Goal: Task Accomplishment & Management: Manage account settings

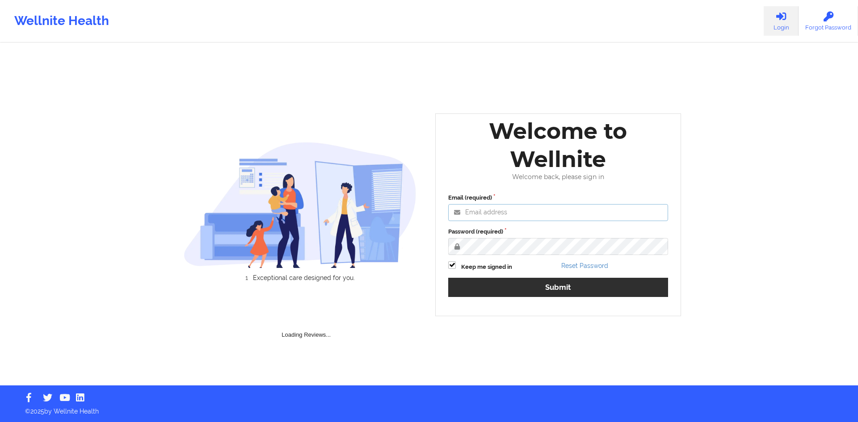
type input "[EMAIL_ADDRESS][DOMAIN_NAME]"
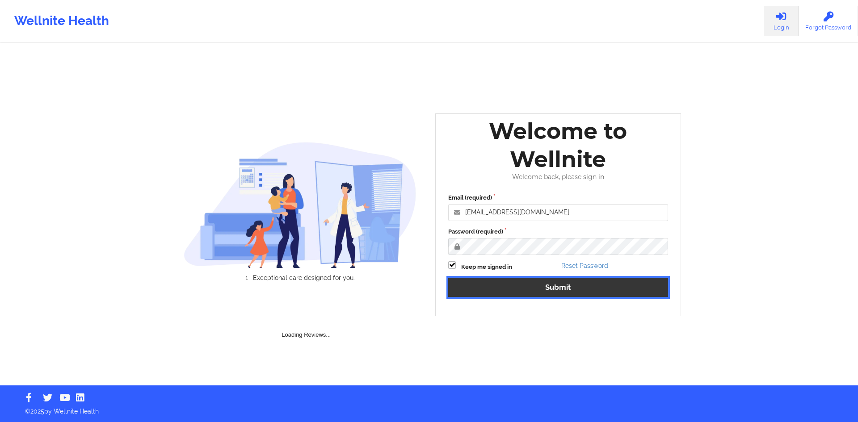
click at [604, 293] on button "Submit" at bounding box center [558, 287] width 220 height 19
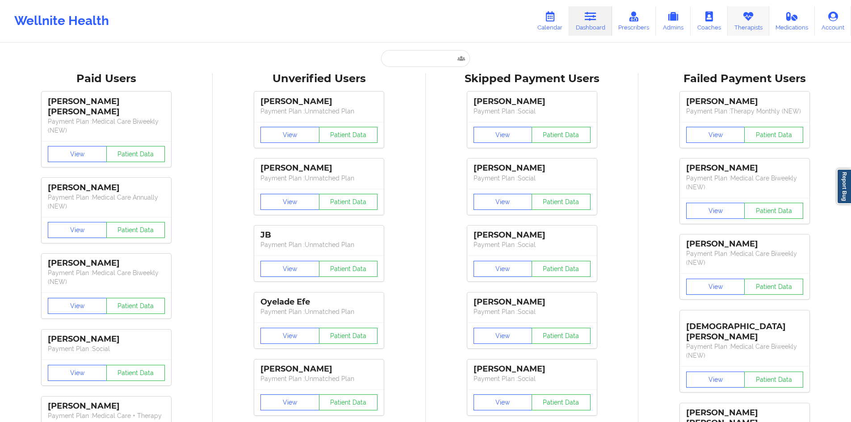
click at [745, 22] on link "Therapists" at bounding box center [749, 20] width 42 height 29
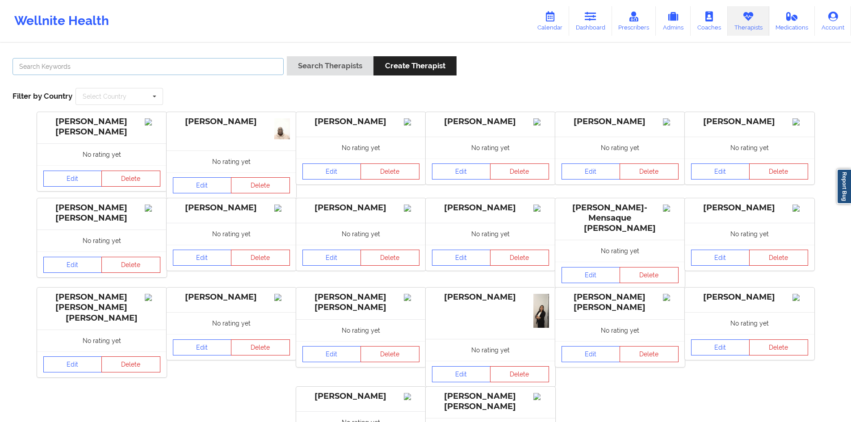
click at [201, 68] on input "text" at bounding box center [148, 66] width 271 height 17
paste input "[PERSON_NAME]"
type input "[PERSON_NAME]"
click at [319, 63] on button "Search Therapists" at bounding box center [330, 65] width 87 height 19
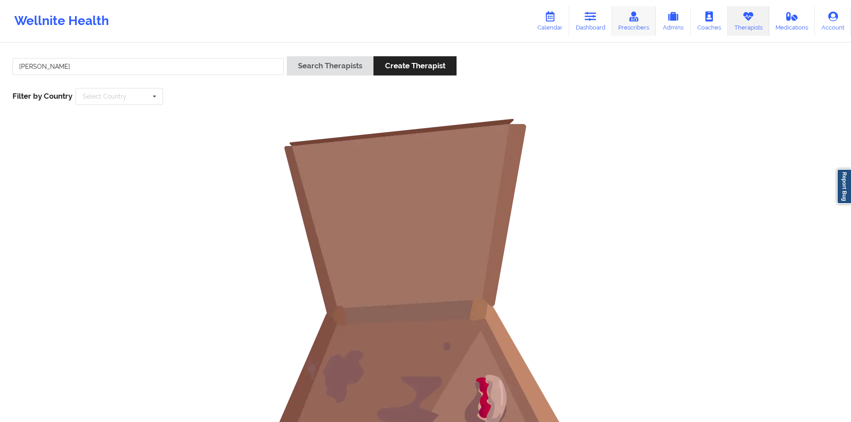
click at [646, 21] on link "Prescribers" at bounding box center [634, 20] width 44 height 29
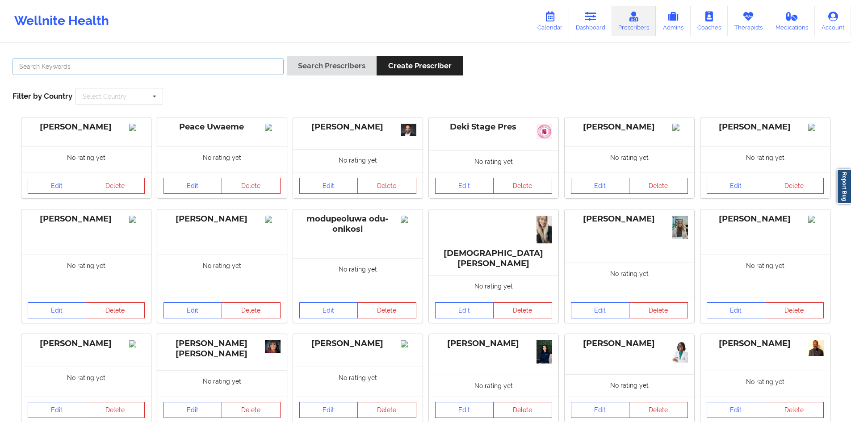
drag, startPoint x: 207, startPoint y: 64, endPoint x: 218, endPoint y: 64, distance: 10.7
click at [207, 64] on input "text" at bounding box center [148, 66] width 271 height 17
paste input "[PERSON_NAME]"
type input "[PERSON_NAME]"
click at [346, 67] on button "Search Prescribers" at bounding box center [332, 65] width 90 height 19
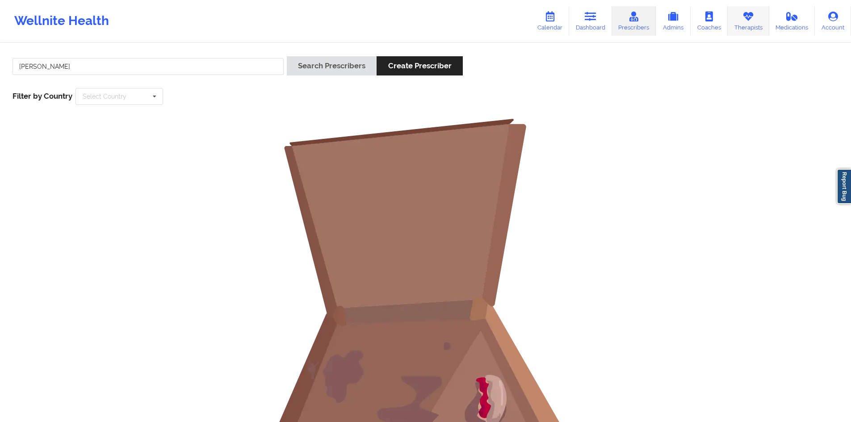
click at [763, 20] on link "Therapists" at bounding box center [749, 20] width 42 height 29
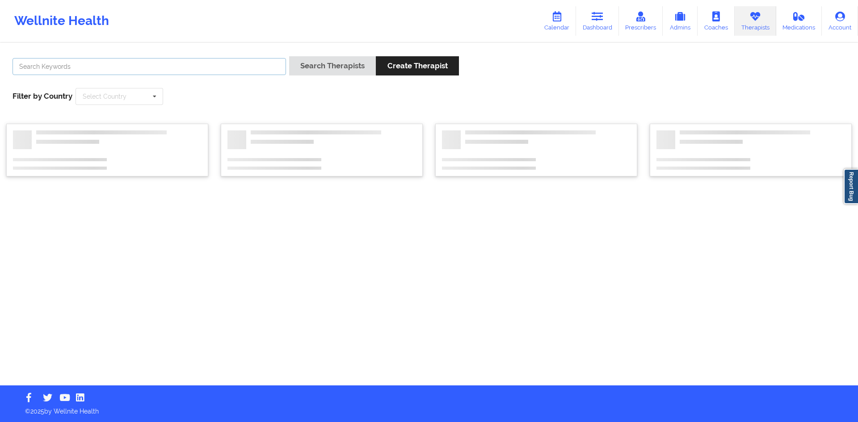
click at [121, 62] on input "text" at bounding box center [149, 66] width 273 height 17
paste input "[PERSON_NAME]"
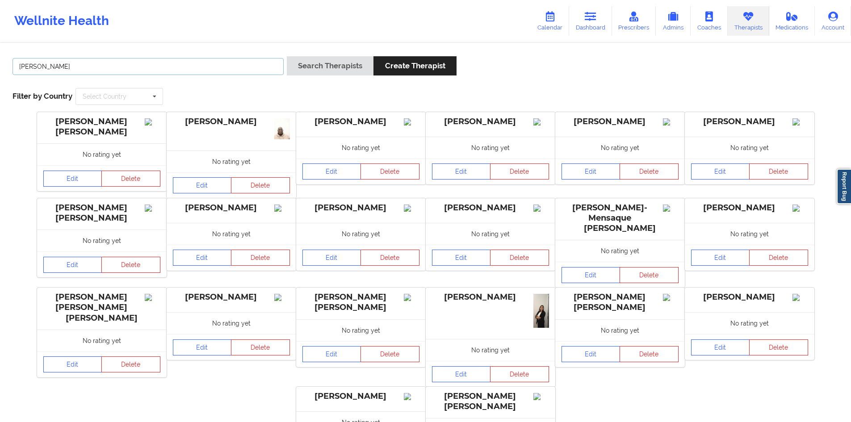
click at [61, 63] on input "[PERSON_NAME]" at bounding box center [148, 66] width 271 height 17
type input "[PERSON_NAME]"
click at [287, 56] on button "Search Therapists" at bounding box center [330, 65] width 87 height 19
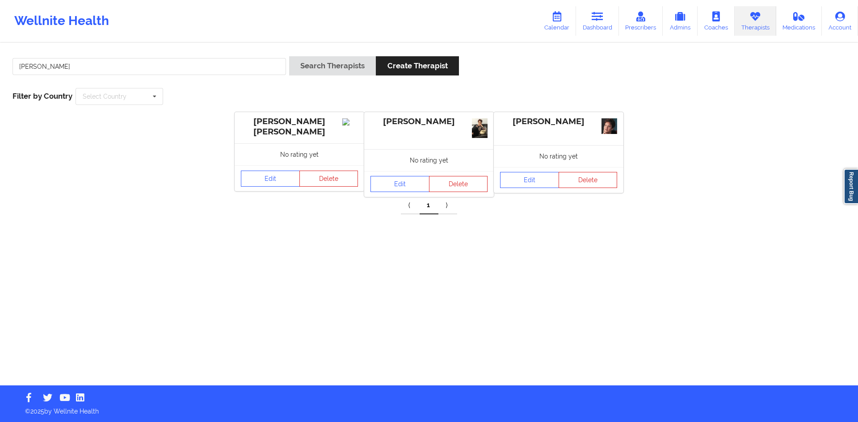
click at [520, 229] on div "[PERSON_NAME] Search Therapists Create Therapist Filter by Country Select Count…" at bounding box center [429, 215] width 858 height 342
click at [403, 186] on link "Edit" at bounding box center [399, 184] width 59 height 16
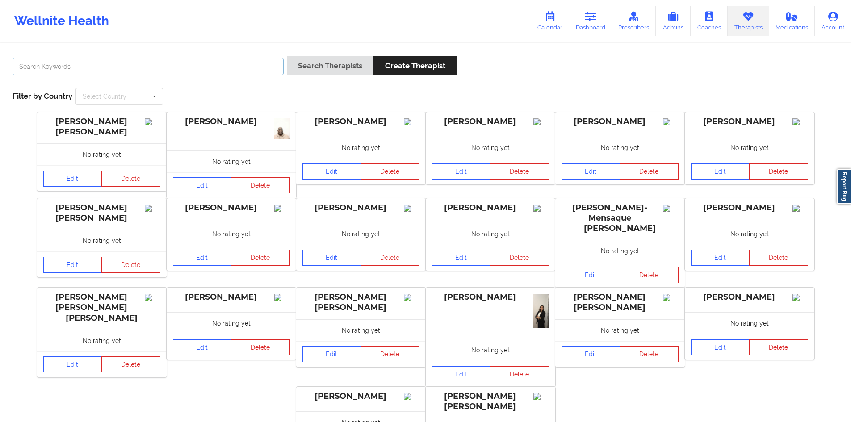
click at [164, 63] on input "text" at bounding box center [148, 66] width 271 height 17
paste input "[PERSON_NAME]"
click at [57, 65] on input "[PERSON_NAME]" at bounding box center [148, 66] width 271 height 17
type input "[PERSON_NAME]"
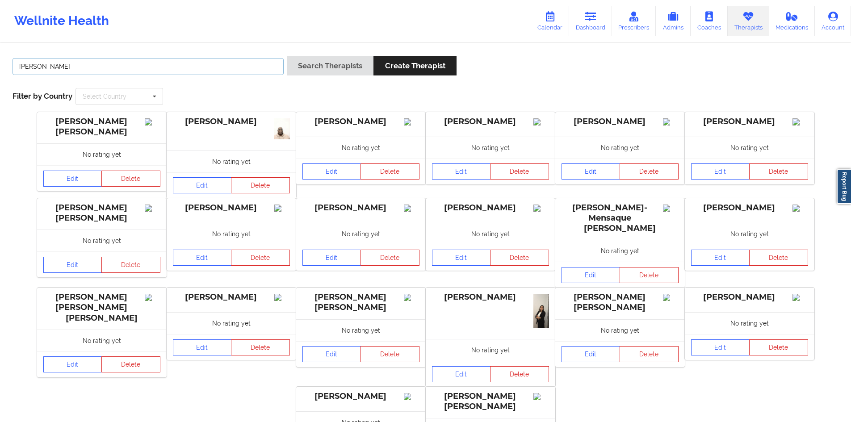
click at [287, 56] on button "Search Therapists" at bounding box center [330, 65] width 87 height 19
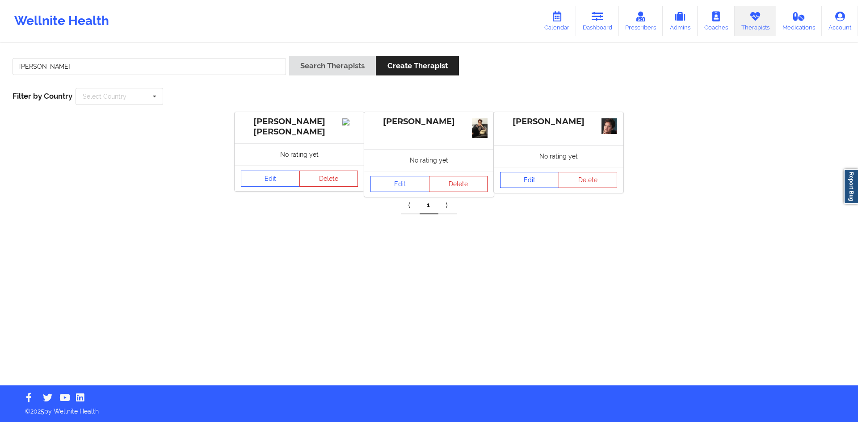
click at [539, 175] on link "Edit" at bounding box center [529, 180] width 59 height 16
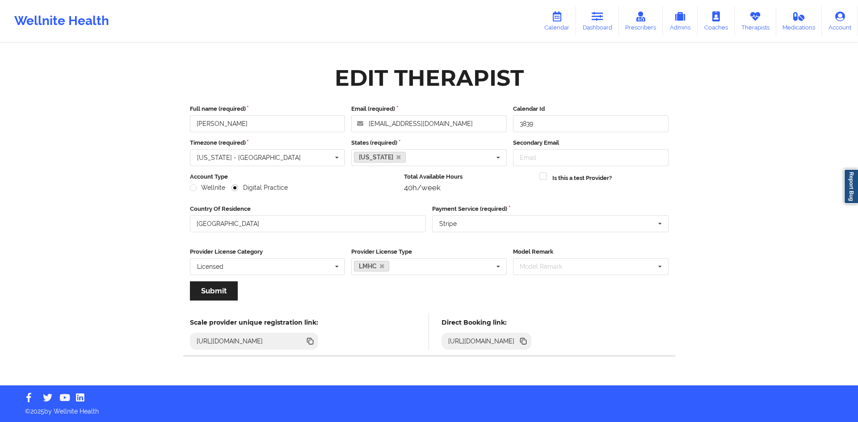
click at [357, 80] on div "Edit Therapist" at bounding box center [429, 78] width 189 height 28
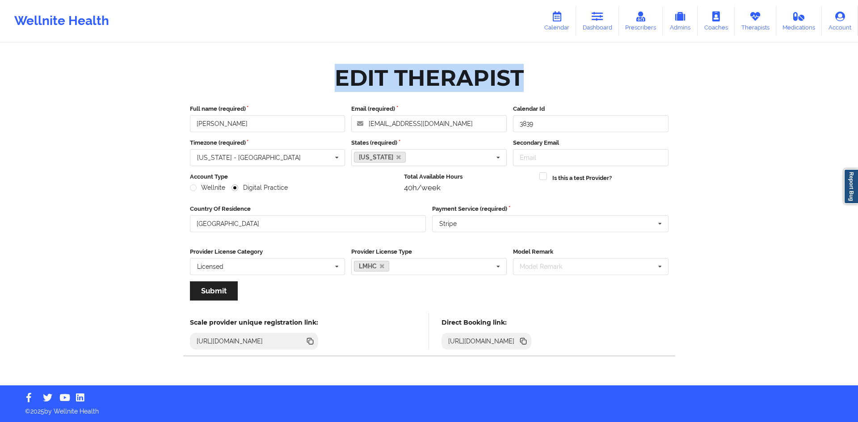
click at [357, 80] on div "Edit Therapist" at bounding box center [429, 78] width 189 height 28
click at [408, 66] on div "Edit Therapist" at bounding box center [429, 78] width 189 height 28
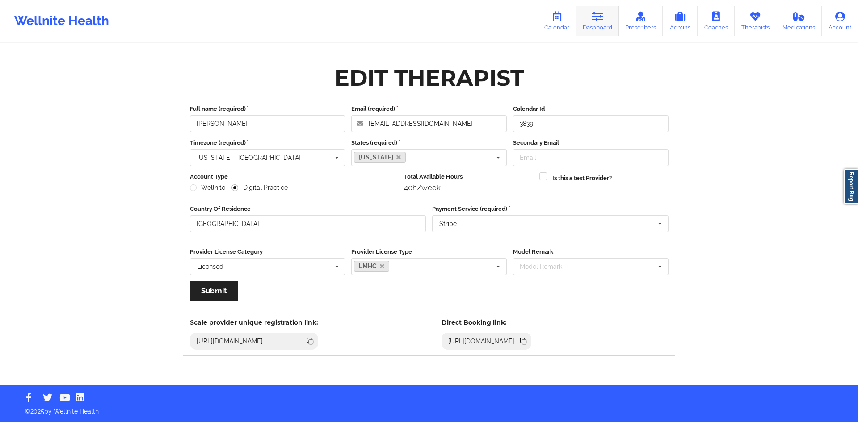
click at [603, 23] on link "Dashboard" at bounding box center [597, 20] width 43 height 29
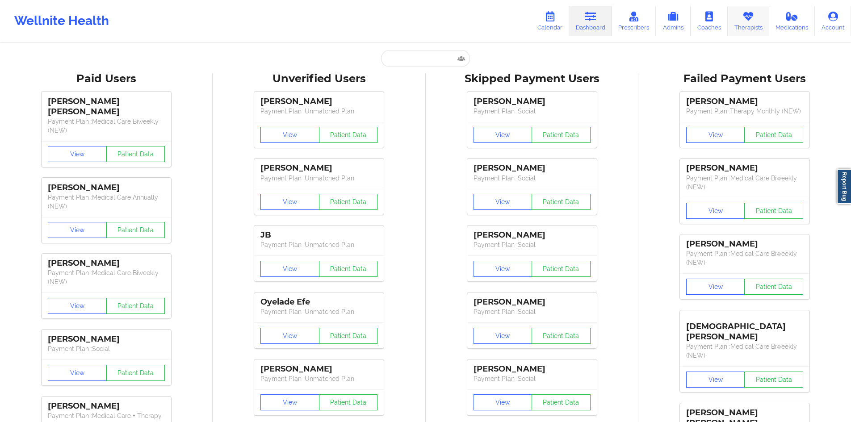
click at [744, 17] on icon at bounding box center [749, 17] width 12 height 10
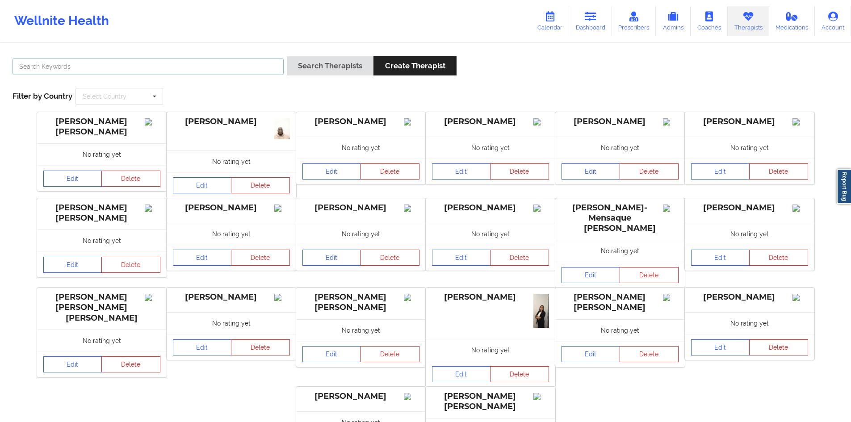
click at [213, 64] on input "text" at bounding box center [148, 66] width 271 height 17
click at [249, 46] on div "Search Therapists Create Therapist Filter by Country Select Country [GEOGRAPHIC…" at bounding box center [425, 267] width 851 height 446
click at [174, 63] on input "text" at bounding box center [148, 66] width 271 height 17
paste input "[EMAIL_ADDRESS][DOMAIN_NAME]"
type input "[EMAIL_ADDRESS][DOMAIN_NAME]"
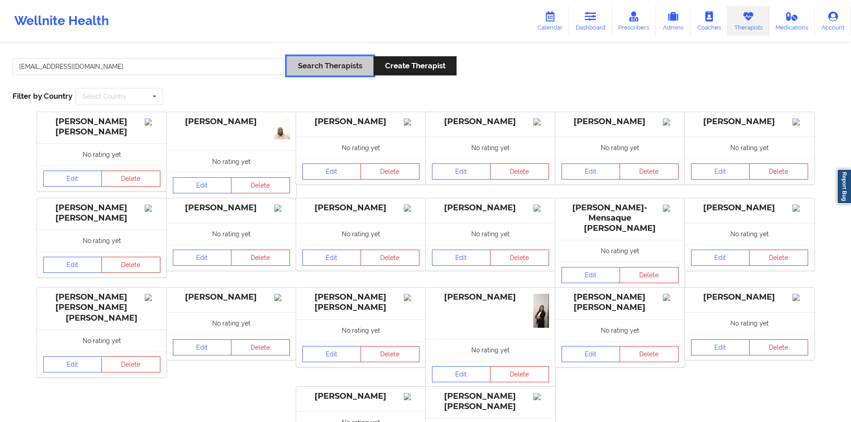
click at [370, 68] on button "Search Therapists" at bounding box center [330, 65] width 87 height 19
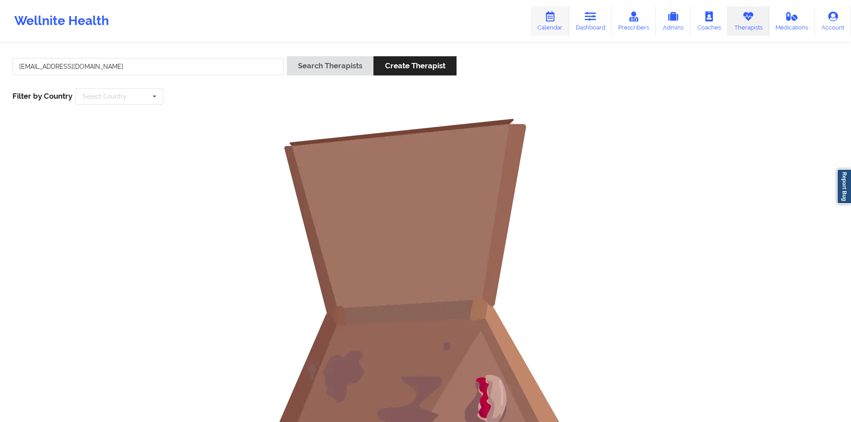
click at [560, 28] on link "Calendar" at bounding box center [550, 20] width 38 height 29
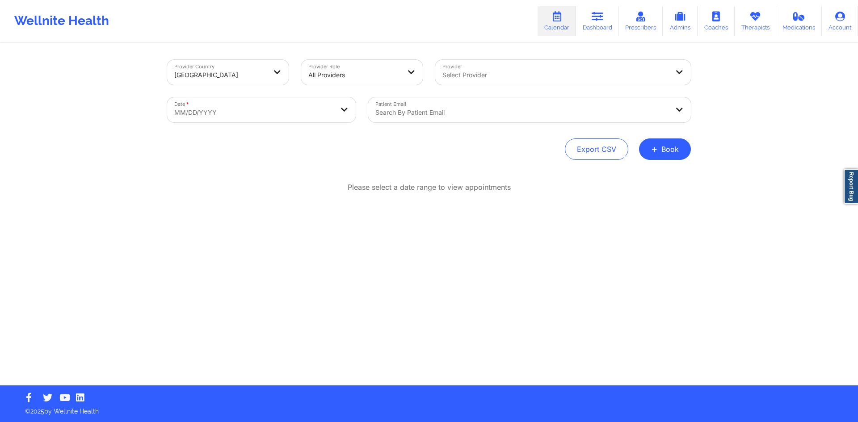
click at [435, 112] on div at bounding box center [521, 112] width 293 height 11
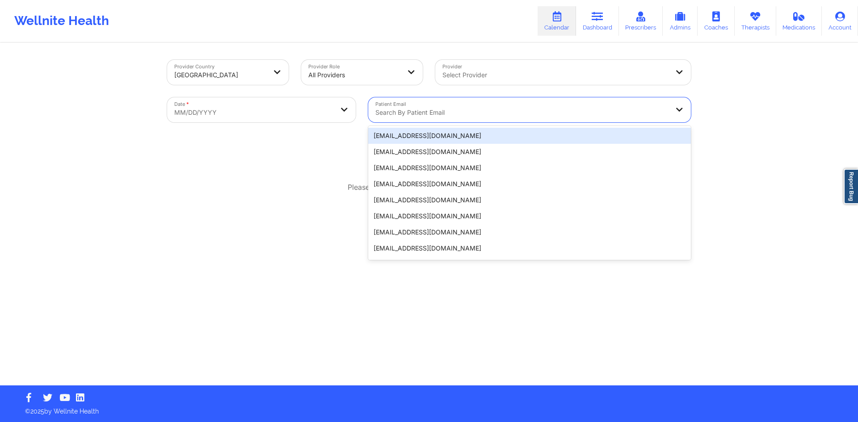
click at [312, 113] on body "Wellnite Health Calendar Dashboard Prescribers Admins Coaches Therapists Medica…" at bounding box center [429, 211] width 858 height 422
select select "2025-8"
select select "2025-9"
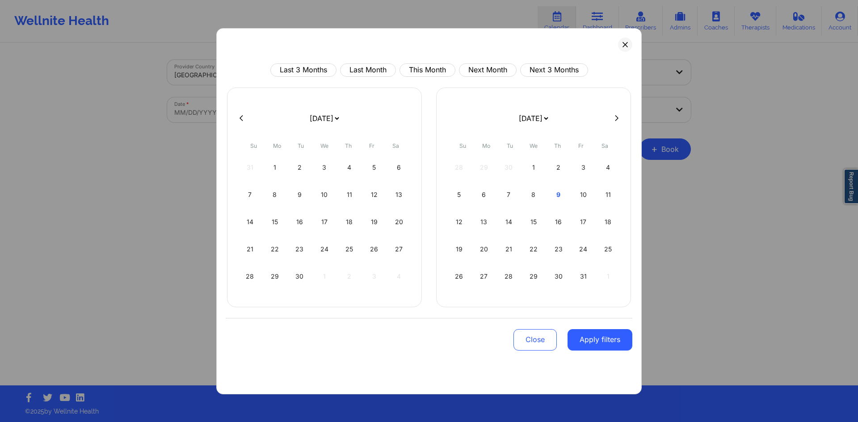
click at [614, 46] on div "Last 3 Months Last Month This Month Next Month Next 3 Months [DATE] [DATE] [DAT…" at bounding box center [428, 211] width 425 height 366
click at [621, 45] on button at bounding box center [625, 45] width 14 height 14
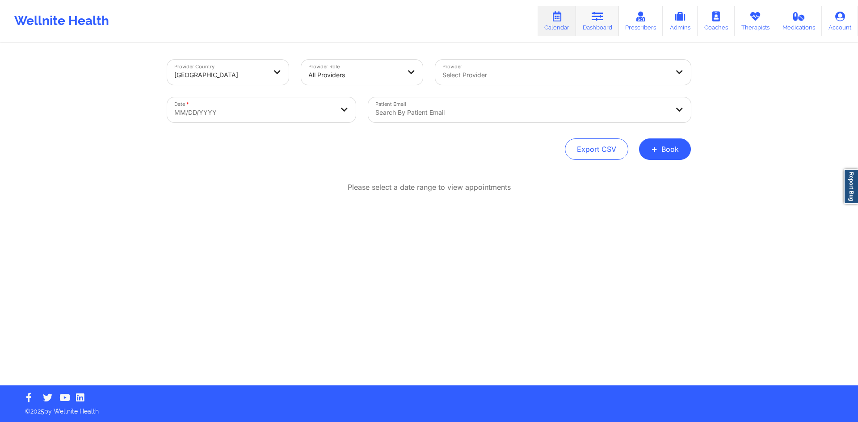
click at [593, 27] on link "Dashboard" at bounding box center [597, 20] width 43 height 29
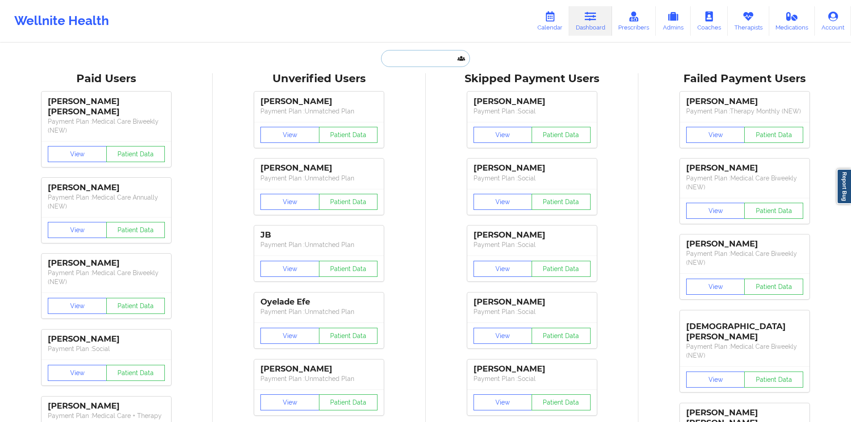
click at [420, 52] on input "text" at bounding box center [425, 58] width 88 height 17
paste input "[EMAIL_ADDRESS][DOMAIN_NAME]"
click at [486, 58] on div "[EMAIL_ADDRESS][DOMAIN_NAME] Paid Unverified Skipped Failed" at bounding box center [425, 58] width 179 height 17
click at [433, 62] on input "[EMAIL_ADDRESS][DOMAIN_NAME]" at bounding box center [425, 58] width 88 height 17
click at [462, 62] on input "[EMAIL_ADDRESS][DOMAIN_NAME]" at bounding box center [425, 58] width 88 height 17
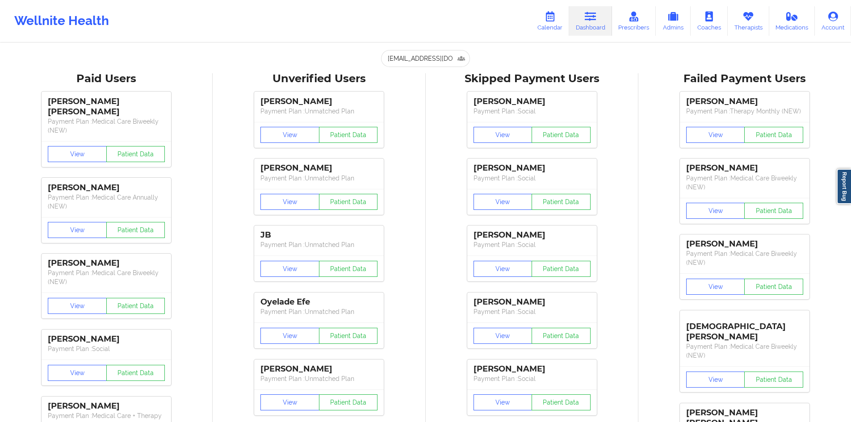
click at [387, 56] on input "[EMAIL_ADDRESS][DOMAIN_NAME]" at bounding box center [425, 58] width 88 height 17
paste input "[EMAIL_ADDRESS][DOMAIN_NAME]"
type input "[EMAIL_ADDRESS][DOMAIN_NAME]"
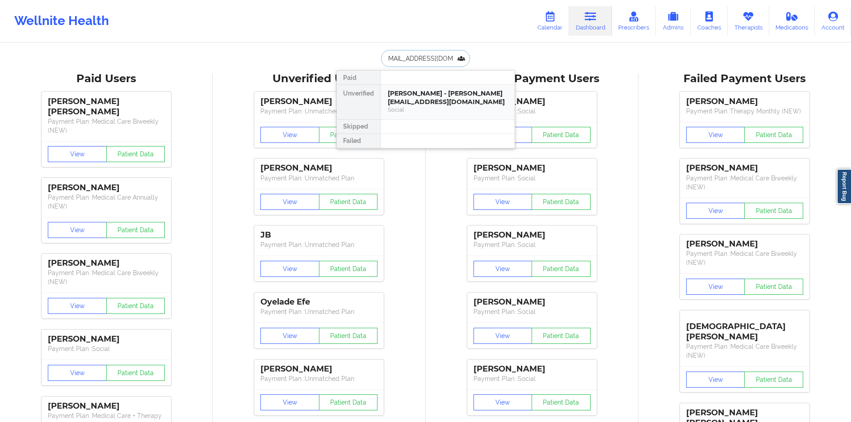
click at [494, 94] on div "[PERSON_NAME] - [PERSON_NAME][EMAIL_ADDRESS][DOMAIN_NAME]" at bounding box center [448, 97] width 120 height 17
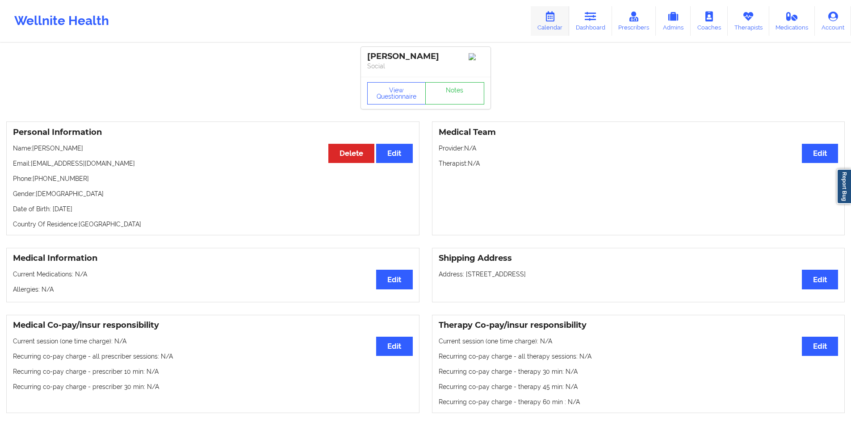
click at [569, 22] on link "Calendar" at bounding box center [550, 20] width 38 height 29
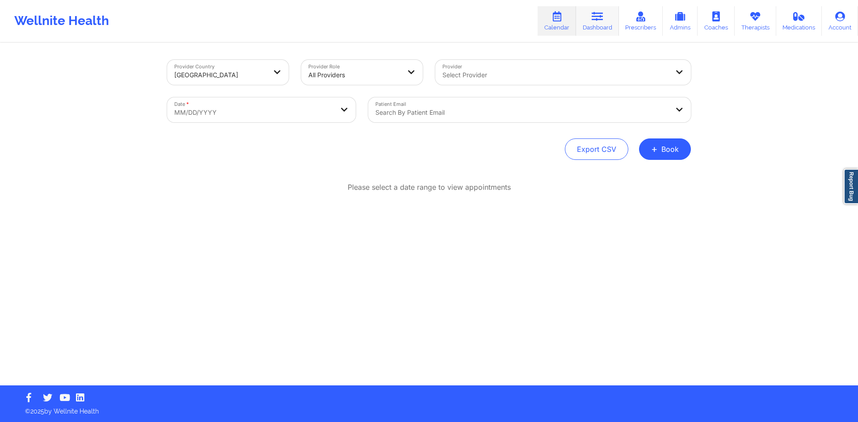
click at [603, 34] on link "Dashboard" at bounding box center [597, 20] width 43 height 29
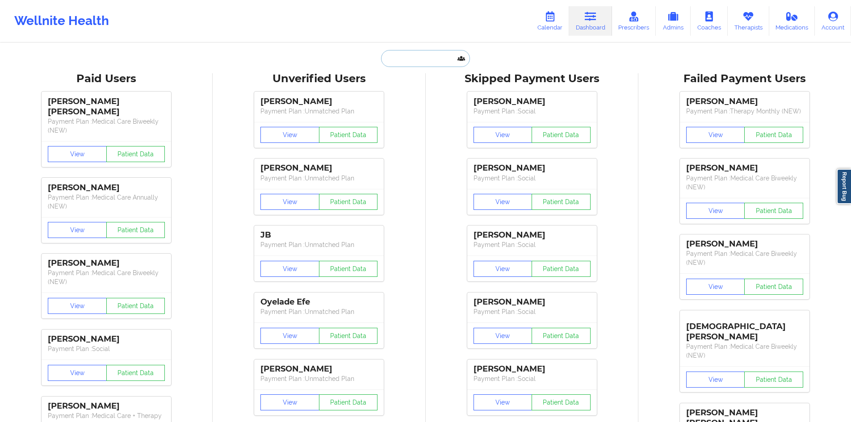
click at [426, 63] on input "text" at bounding box center [425, 58] width 88 height 17
paste input "[EMAIL_ADDRESS][DOMAIN_NAME]"
type input "[EMAIL_ADDRESS][DOMAIN_NAME]"
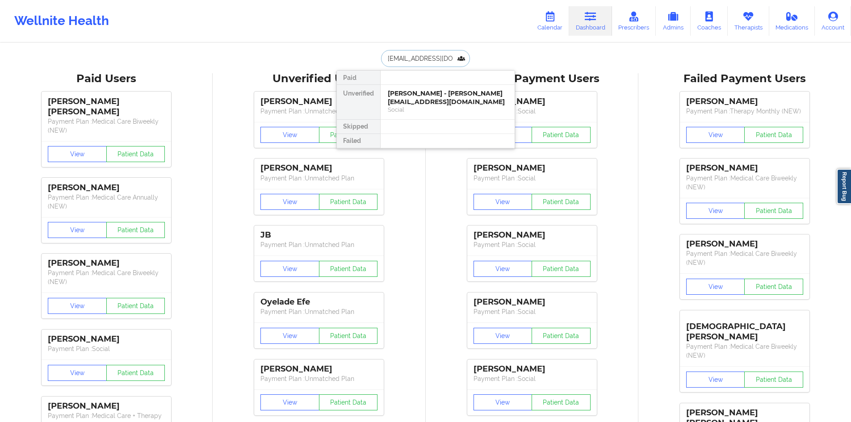
scroll to position [0, 22]
click at [439, 103] on div "[PERSON_NAME] - [PERSON_NAME][EMAIL_ADDRESS][DOMAIN_NAME]" at bounding box center [448, 97] width 120 height 17
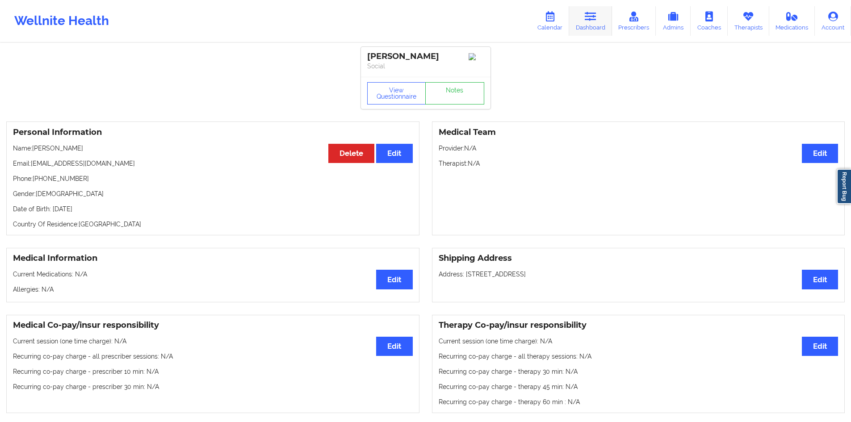
click at [593, 26] on link "Dashboard" at bounding box center [590, 20] width 43 height 29
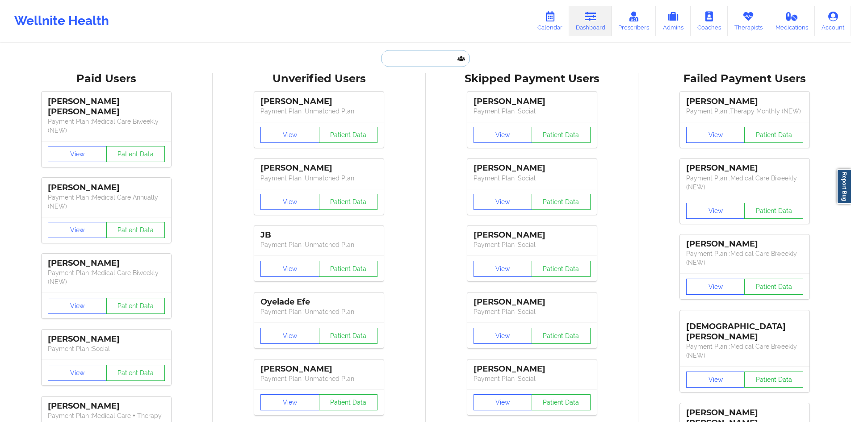
click at [442, 61] on input "text" at bounding box center [425, 58] width 88 height 17
paste input "[EMAIL_ADDRESS][DOMAIN_NAME]"
type input "[EMAIL_ADDRESS][DOMAIN_NAME]"
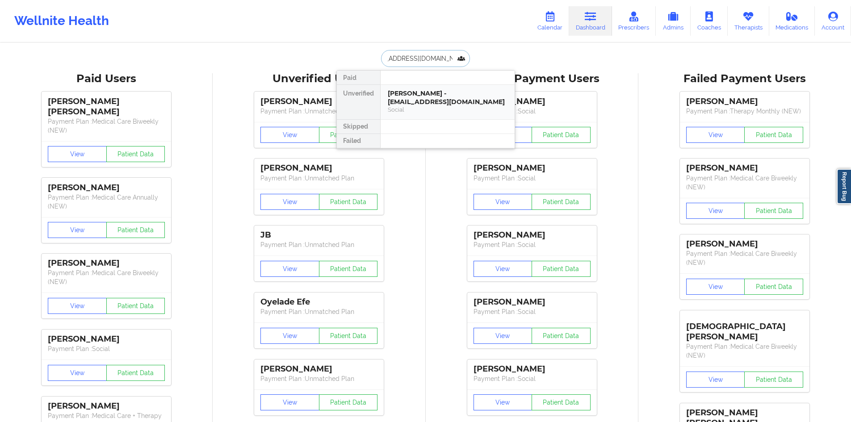
click at [451, 98] on div "[PERSON_NAME] - [EMAIL_ADDRESS][DOMAIN_NAME]" at bounding box center [448, 97] width 120 height 17
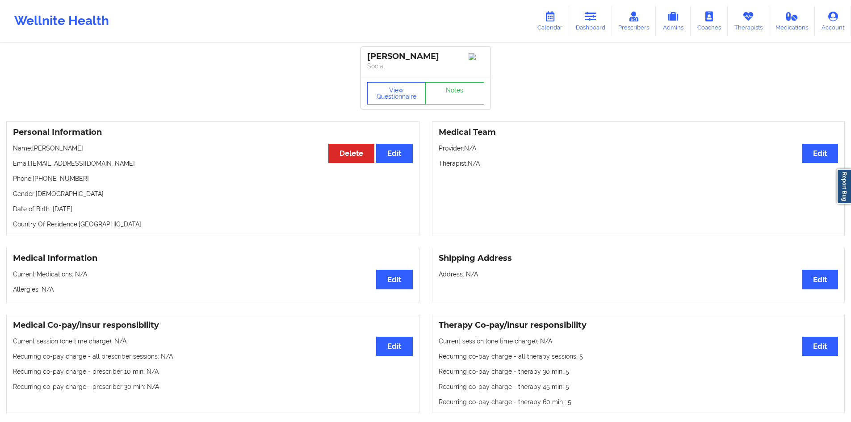
click at [86, 23] on div "Wellnite Health" at bounding box center [61, 21] width 123 height 36
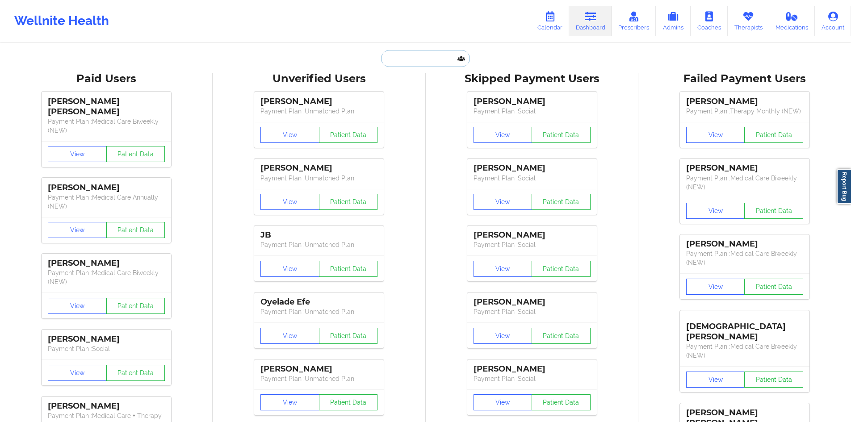
click at [395, 51] on input "text" at bounding box center [425, 58] width 88 height 17
click at [431, 60] on input "text" at bounding box center [425, 58] width 88 height 17
click at [438, 57] on input "text" at bounding box center [425, 58] width 88 height 17
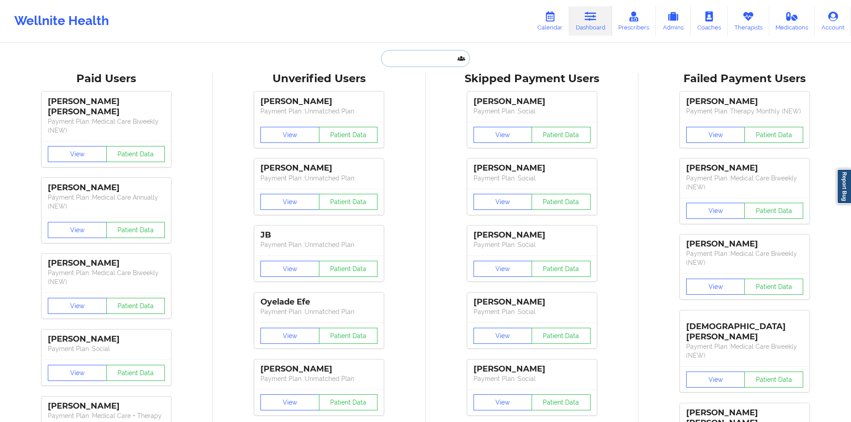
paste input "[EMAIL_ADDRESS][DOMAIN_NAME]"
type input "[EMAIL_ADDRESS][DOMAIN_NAME]"
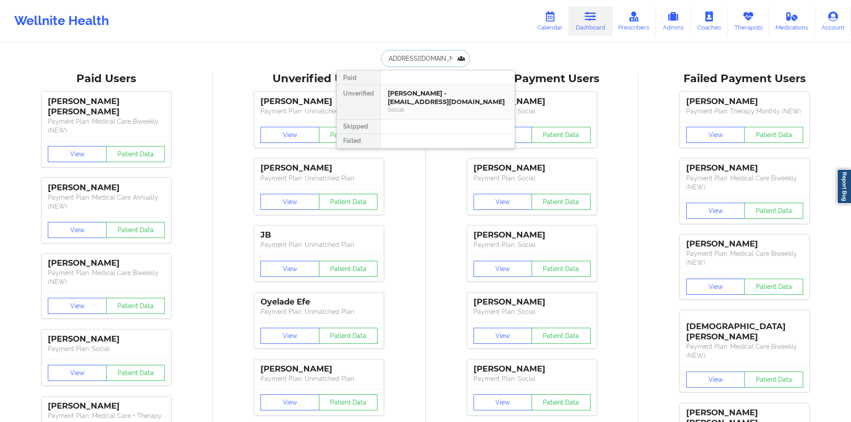
click at [447, 107] on div "Social" at bounding box center [448, 110] width 120 height 8
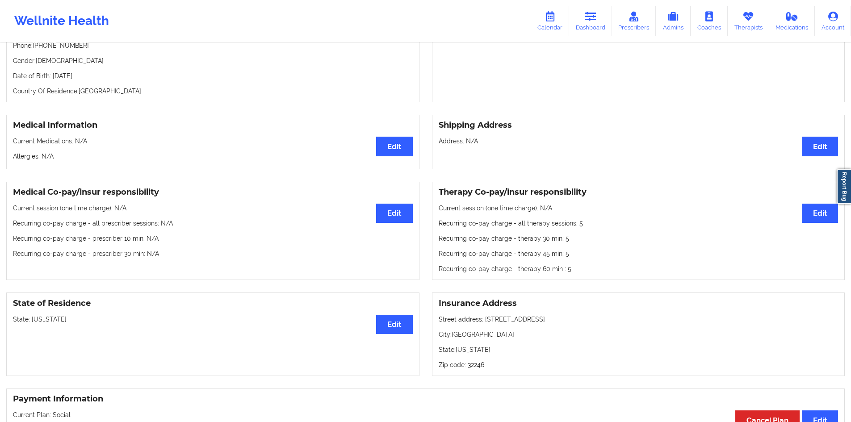
scroll to position [134, 0]
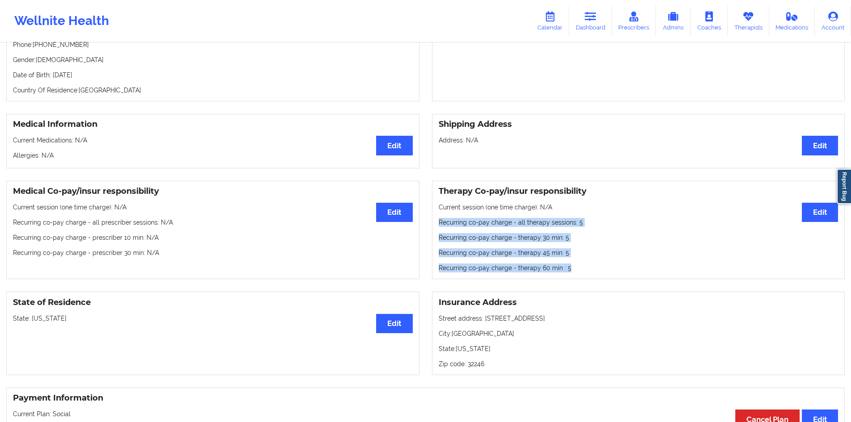
drag, startPoint x: 584, startPoint y: 280, endPoint x: 440, endPoint y: 226, distance: 154.1
click at [440, 226] on div "Therapy Co-pay/insur responsibility Edit Current session (one time charge): N/A…" at bounding box center [638, 230] width 413 height 99
click at [440, 226] on p "Recurring co-pay charge - all therapy sessions : 5" at bounding box center [639, 222] width 400 height 9
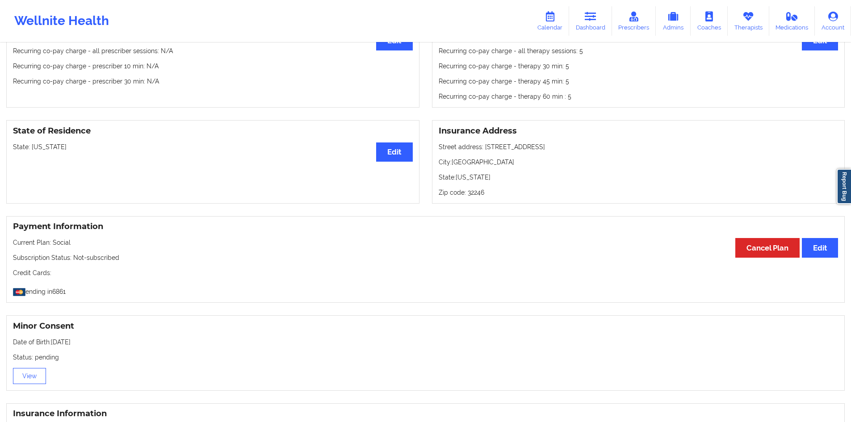
scroll to position [313, 0]
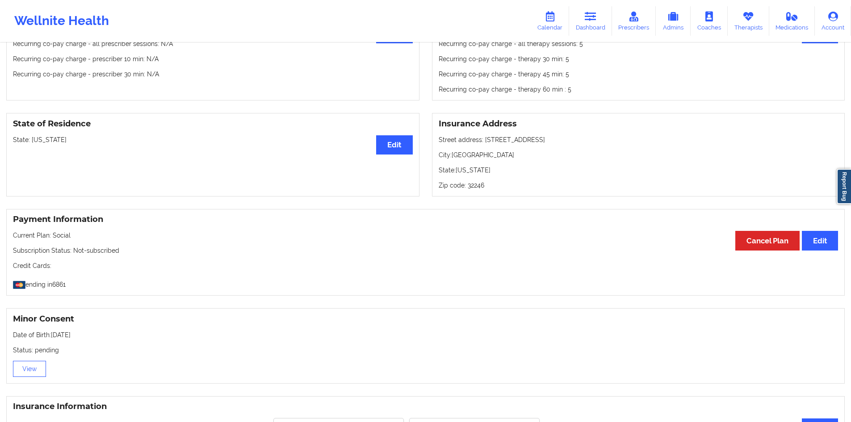
click at [121, 250] on p "Subscription Status: Not-subscribed" at bounding box center [425, 250] width 825 height 9
drag, startPoint x: 66, startPoint y: 254, endPoint x: 141, endPoint y: 256, distance: 74.7
click at [141, 255] on p "Subscription Status: Not-subscribed" at bounding box center [425, 250] width 825 height 9
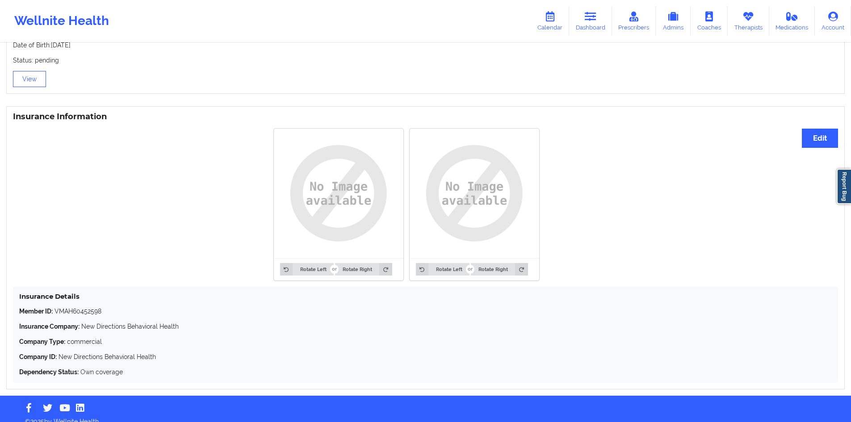
scroll to position [616, 0]
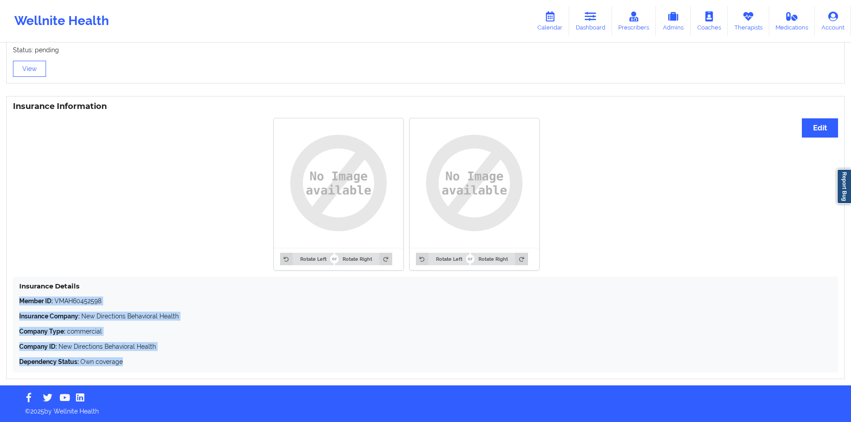
drag, startPoint x: 134, startPoint y: 359, endPoint x: 16, endPoint y: 297, distance: 132.9
click at [16, 297] on div "Insurance Details Member ID: VMAH60452598 Insurance Company: New Directions Beh…" at bounding box center [425, 325] width 825 height 96
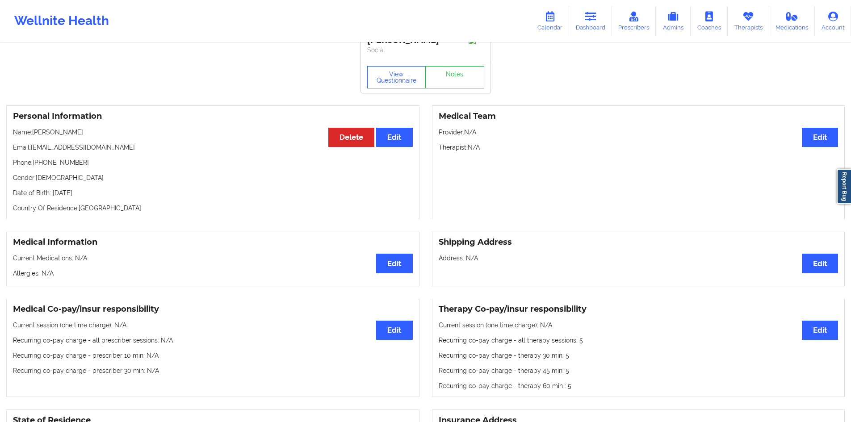
scroll to position [0, 0]
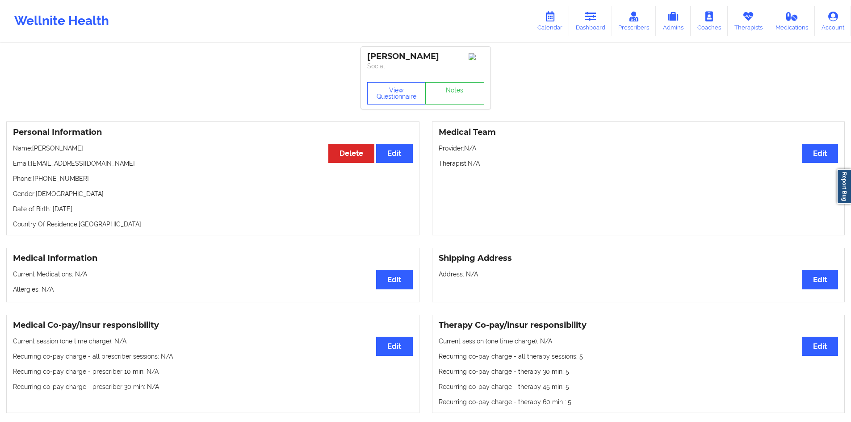
click at [41, 153] on p "Name: [PERSON_NAME]" at bounding box center [213, 148] width 400 height 9
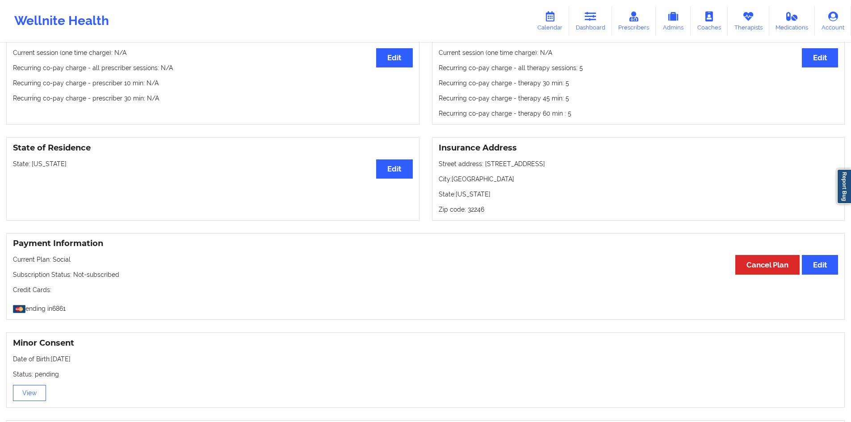
scroll to position [357, 0]
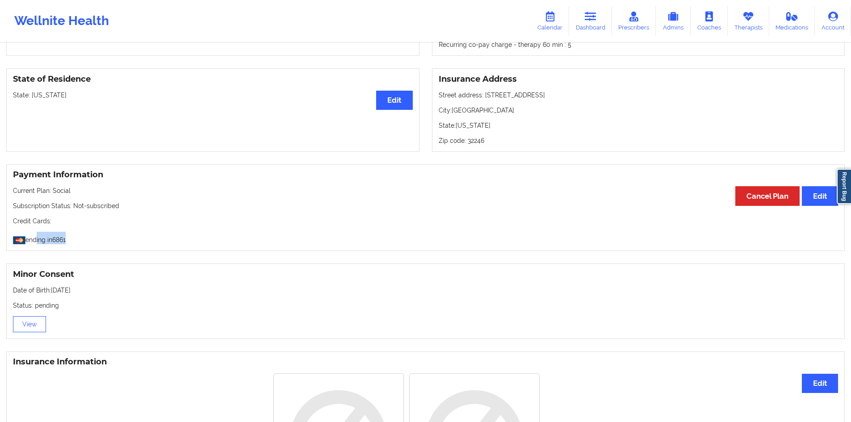
drag, startPoint x: 76, startPoint y: 245, endPoint x: 32, endPoint y: 242, distance: 43.9
click at [29, 242] on p "ending in 6861" at bounding box center [425, 238] width 825 height 13
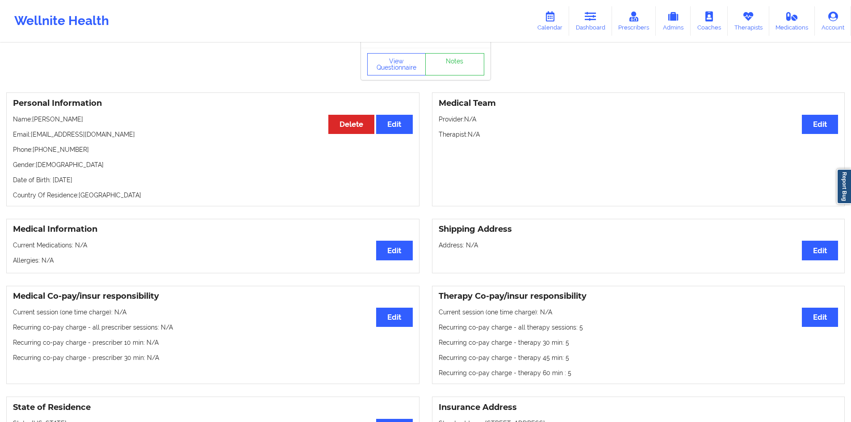
scroll to position [45, 0]
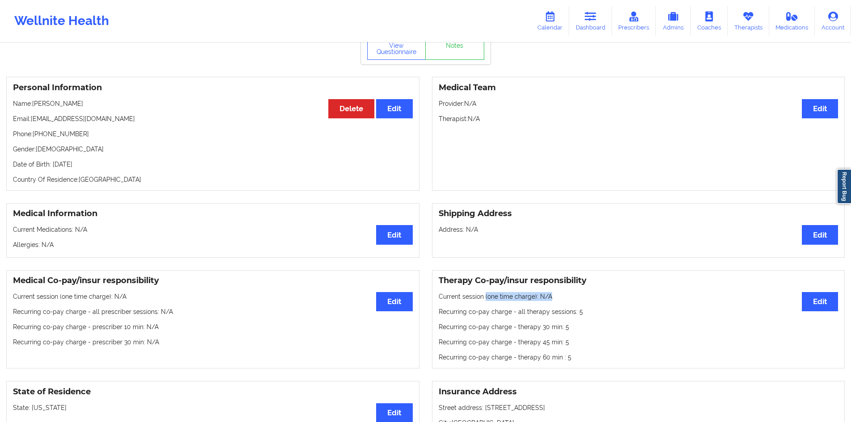
drag, startPoint x: 485, startPoint y: 298, endPoint x: 566, endPoint y: 301, distance: 80.9
click at [566, 301] on p "Current session (one time charge): N/A" at bounding box center [639, 296] width 400 height 9
drag, startPoint x: 581, startPoint y: 320, endPoint x: 544, endPoint y: 318, distance: 37.1
click at [544, 318] on div "Therapy Co-pay/insur responsibility Edit Current session (one time charge): N/A…" at bounding box center [638, 319] width 413 height 99
click at [538, 316] on p "Recurring co-pay charge - all therapy sessions : 5" at bounding box center [639, 311] width 400 height 9
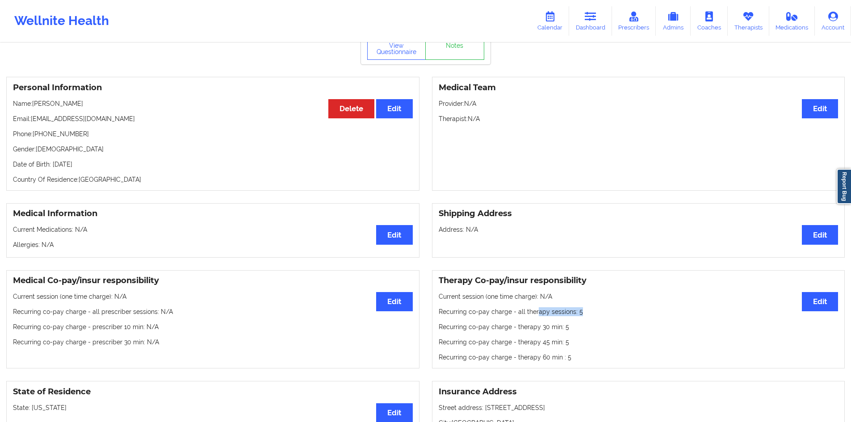
drag, startPoint x: 578, startPoint y: 319, endPoint x: 599, endPoint y: 319, distance: 21.4
click at [599, 316] on p "Recurring co-pay charge - all therapy sessions : 5" at bounding box center [639, 311] width 400 height 9
click at [557, 316] on p "Recurring co-pay charge - all therapy sessions : 5" at bounding box center [639, 311] width 400 height 9
drag, startPoint x: 579, startPoint y: 317, endPoint x: 574, endPoint y: 317, distance: 4.9
click at [574, 316] on p "Recurring co-pay charge - all therapy sessions : 5" at bounding box center [639, 311] width 400 height 9
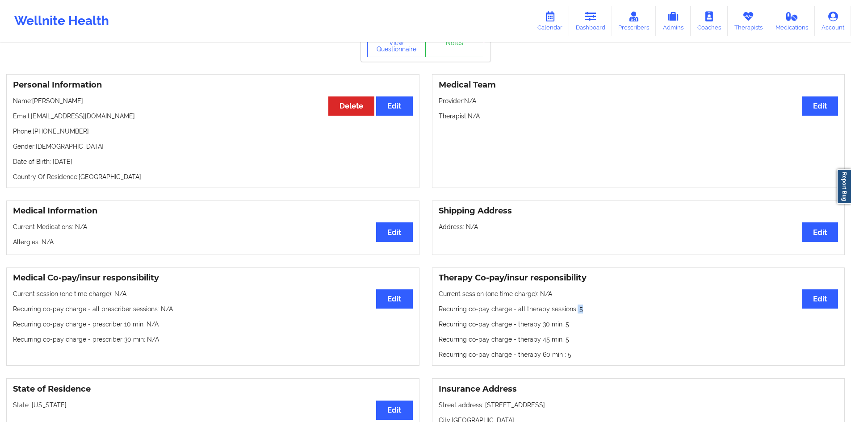
scroll to position [134, 0]
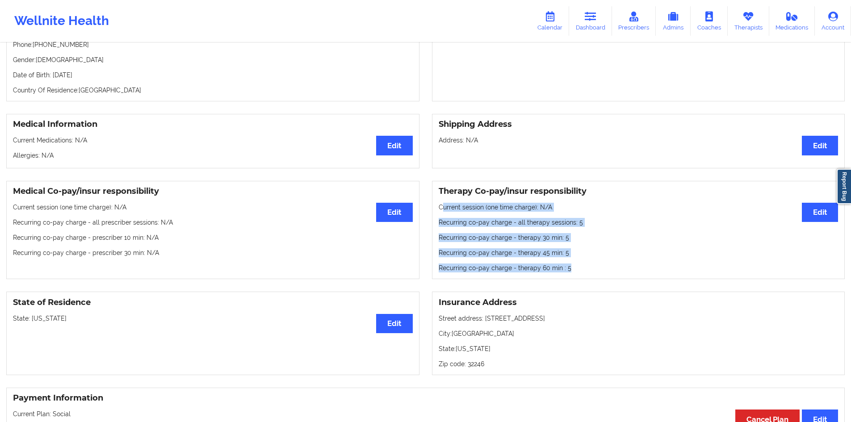
drag, startPoint x: 580, startPoint y: 278, endPoint x: 441, endPoint y: 208, distance: 155.7
click at [441, 208] on div "Therapy Co-pay/insur responsibility Edit Current session (one time charge): N/A…" at bounding box center [638, 230] width 413 height 99
click at [441, 240] on p "Recurring co-pay charge - therapy 30 min : 5" at bounding box center [639, 237] width 400 height 9
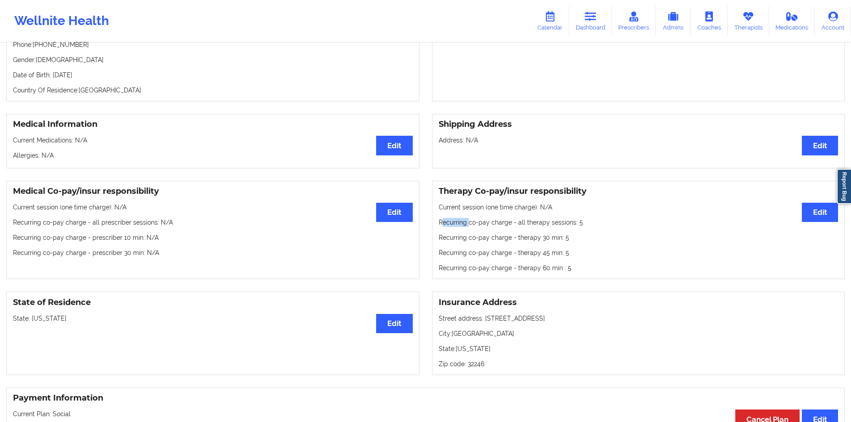
drag, startPoint x: 445, startPoint y: 227, endPoint x: 469, endPoint y: 227, distance: 24.1
click at [469, 227] on p "Recurring co-pay charge - all therapy sessions : 5" at bounding box center [639, 222] width 400 height 9
click at [577, 250] on div "Therapy Co-pay/insur responsibility Edit Current session (one time charge): N/A…" at bounding box center [638, 230] width 413 height 99
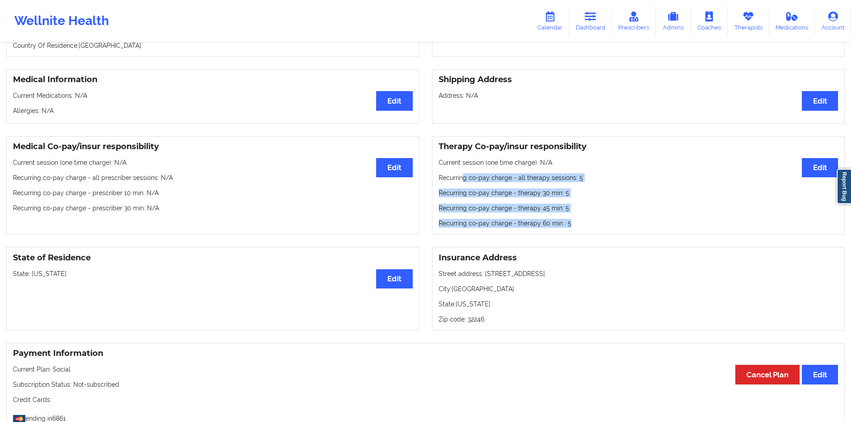
drag, startPoint x: 568, startPoint y: 233, endPoint x: 464, endPoint y: 179, distance: 117.5
click at [464, 179] on div "Therapy Co-pay/insur responsibility Edit Current session (one time charge): N/A…" at bounding box center [638, 185] width 413 height 99
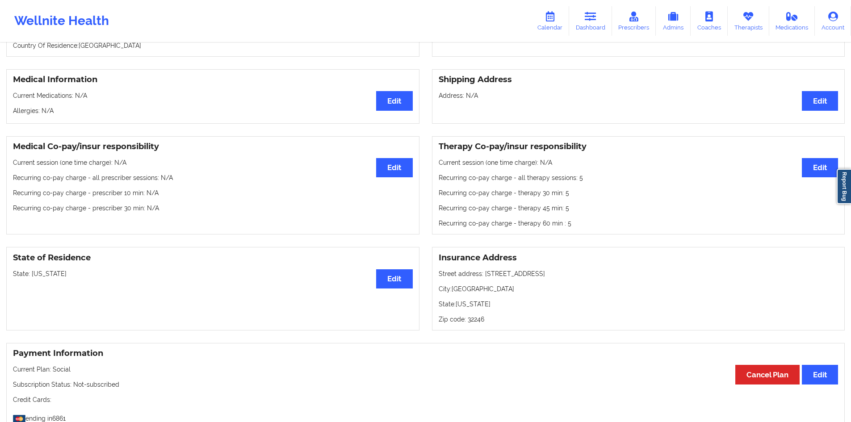
click at [453, 182] on p "Recurring co-pay charge - all therapy sessions : 5" at bounding box center [639, 177] width 400 height 9
drag, startPoint x: 435, startPoint y: 182, endPoint x: 544, endPoint y: 184, distance: 109.5
click at [544, 184] on div "Therapy Co-pay/insur responsibility Edit Current session (one time charge): N/A…" at bounding box center [638, 185] width 413 height 99
click at [544, 182] on p "Recurring co-pay charge - all therapy sessions : 5" at bounding box center [639, 177] width 400 height 9
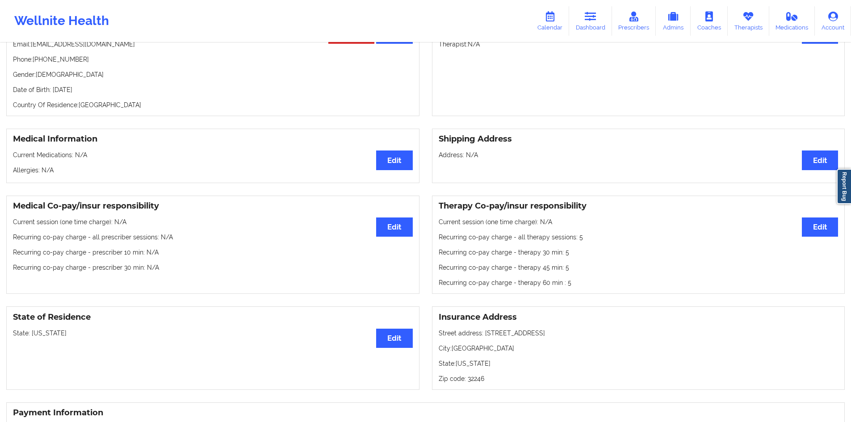
scroll to position [134, 0]
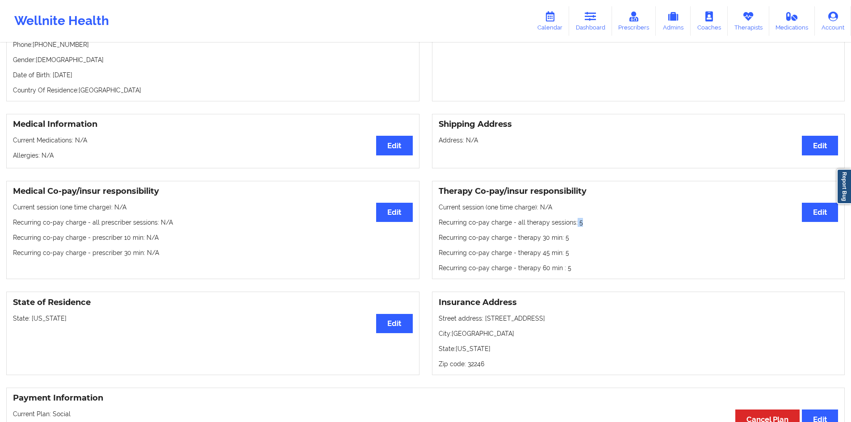
drag, startPoint x: 573, startPoint y: 228, endPoint x: 584, endPoint y: 229, distance: 10.8
click at [584, 227] on p "Recurring co-pay charge - all therapy sessions : 5" at bounding box center [639, 222] width 400 height 9
click at [579, 227] on p "Recurring co-pay charge - all therapy sessions : 5" at bounding box center [639, 222] width 400 height 9
drag, startPoint x: 580, startPoint y: 228, endPoint x: 574, endPoint y: 228, distance: 6.7
click at [574, 227] on p "Recurring co-pay charge - all therapy sessions : 5" at bounding box center [639, 222] width 400 height 9
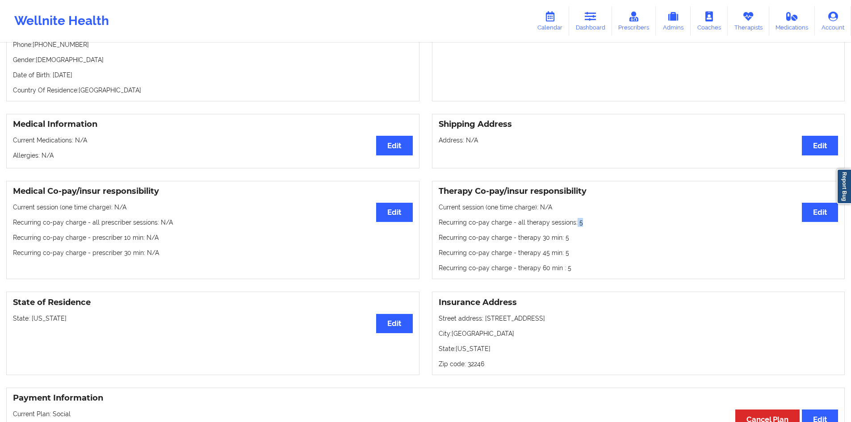
click at [577, 227] on p "Recurring co-pay charge - all therapy sessions : 5" at bounding box center [639, 222] width 400 height 9
click at [580, 227] on p "Recurring co-pay charge - all therapy sessions : 5" at bounding box center [639, 222] width 400 height 9
click at [578, 225] on p "Recurring co-pay charge - all therapy sessions : 5" at bounding box center [639, 222] width 400 height 9
click at [574, 226] on p "Recurring co-pay charge - all therapy sessions : 5" at bounding box center [639, 222] width 400 height 9
click at [562, 242] on p "Recurring co-pay charge - therapy 30 min : 5" at bounding box center [639, 237] width 400 height 9
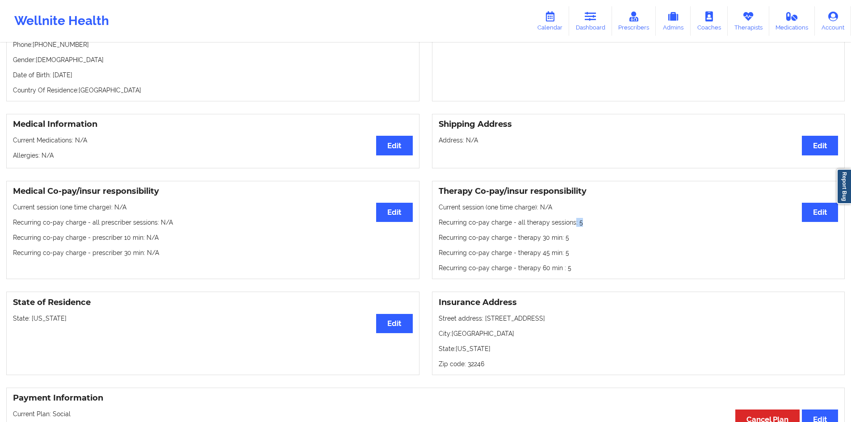
drag, startPoint x: 572, startPoint y: 227, endPoint x: 580, endPoint y: 227, distance: 8.5
click at [580, 227] on p "Recurring co-pay charge - all therapy sessions : 5" at bounding box center [639, 222] width 400 height 9
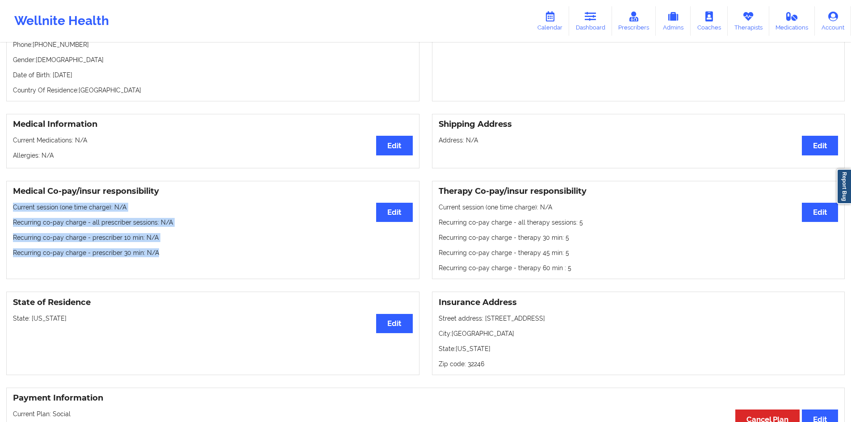
drag, startPoint x: 8, startPoint y: 209, endPoint x: 164, endPoint y: 251, distance: 161.9
click at [164, 251] on div "Medical Co-pay/insur responsibility Edit Current session (one time charge): N/A…" at bounding box center [212, 230] width 413 height 99
drag, startPoint x: 164, startPoint y: 253, endPoint x: 0, endPoint y: 206, distance: 170.9
click at [0, 206] on div "Medical Co-pay/insur responsibility Edit Current session (one time charge): N/A…" at bounding box center [213, 230] width 426 height 99
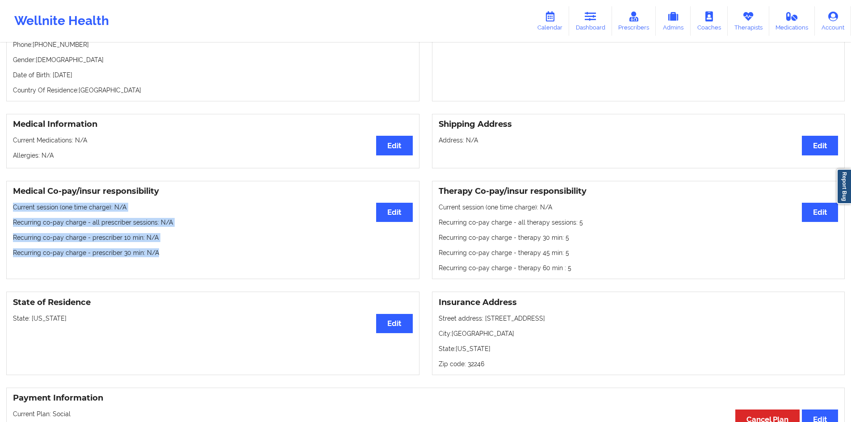
click at [7, 205] on div "Medical Co-pay/insur responsibility Edit Current session (one time charge): N/A…" at bounding box center [212, 230] width 413 height 99
drag, startPoint x: 11, startPoint y: 208, endPoint x: 181, endPoint y: 264, distance: 179.6
click at [181, 264] on div "Medical Co-pay/insur responsibility Edit Current session (one time charge): N/A…" at bounding box center [212, 230] width 413 height 99
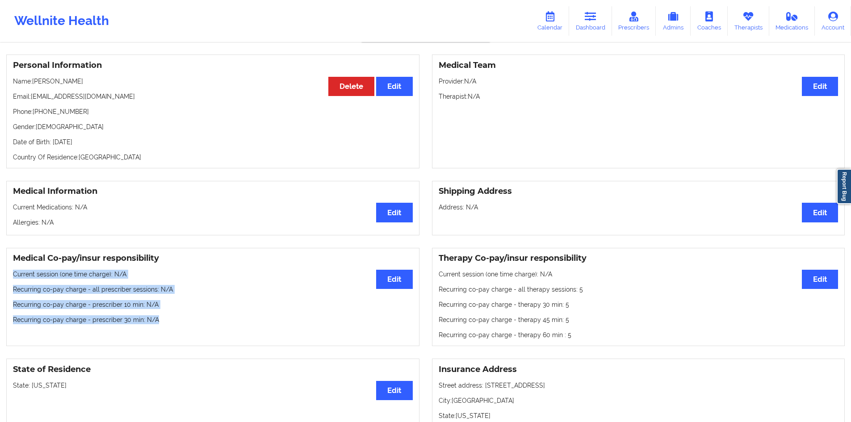
scroll to position [0, 0]
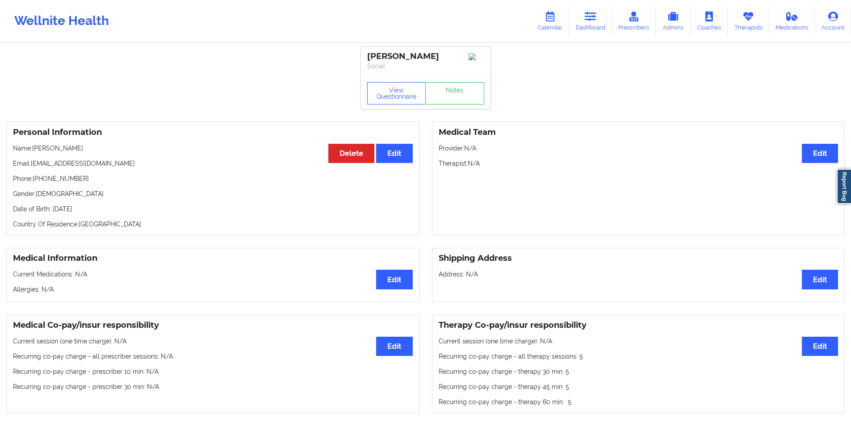
click at [511, 420] on div "Medical Co-pay/insur responsibility Edit Current session (one time charge): N/A…" at bounding box center [425, 364] width 851 height 111
